Goal: Check status: Check status

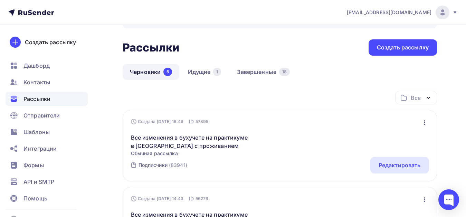
scroll to position [69, 0]
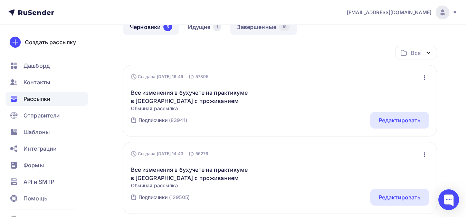
click at [251, 28] on link "Завершенные 18" at bounding box center [263, 27] width 67 height 16
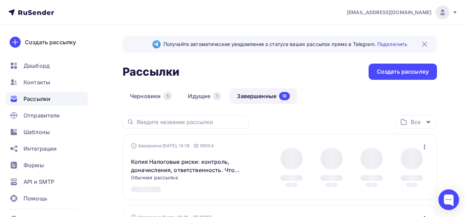
scroll to position [69, 0]
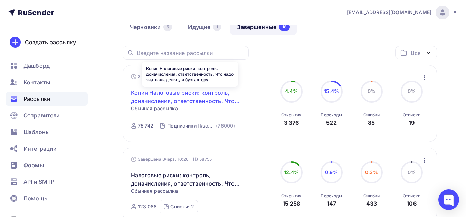
click at [188, 93] on link "Копия Налоговые риски: контроль, доначисления, ответственность. Что надо знать …" at bounding box center [190, 96] width 118 height 17
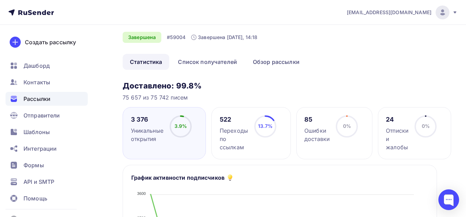
scroll to position [69, 0]
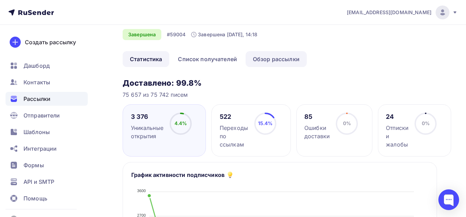
click at [264, 60] on link "Обзор рассылки" at bounding box center [275, 59] width 61 height 16
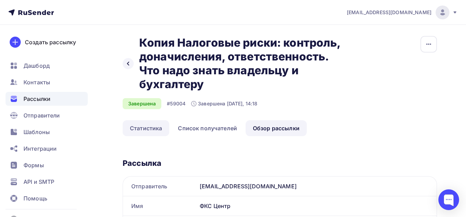
click at [152, 126] on link "Статистика" at bounding box center [146, 128] width 47 height 16
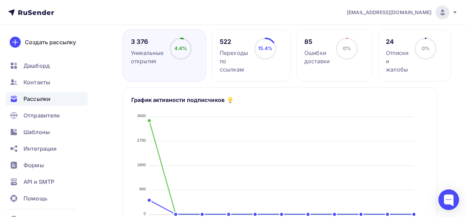
scroll to position [150, 0]
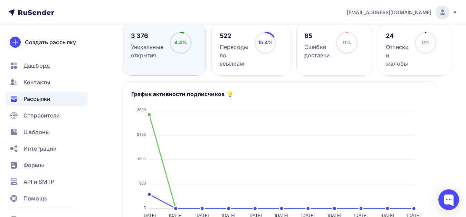
click at [226, 37] on div "522" at bounding box center [234, 36] width 28 height 8
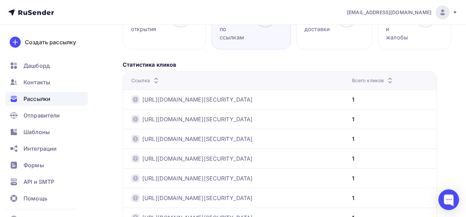
scroll to position [219, 0]
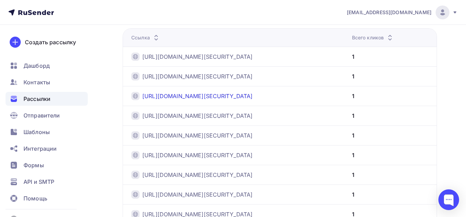
click at [253, 94] on link "https://beta.rusender.ru/web?hash=eyJhbGciOiJIUzI1NiIsInR5cCI6IkpXVCJ9.eyJpZERh…" at bounding box center [197, 96] width 110 height 8
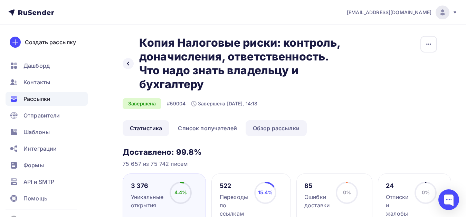
click at [281, 130] on link "Обзор рассылки" at bounding box center [275, 128] width 61 height 16
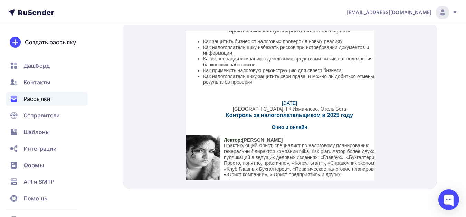
scroll to position [104, 0]
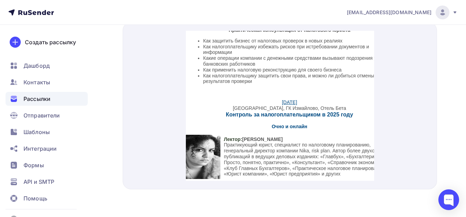
click at [281, 93] on link "[DATE]" at bounding box center [288, 94] width 15 height 6
